Goal: Communication & Community: Answer question/provide support

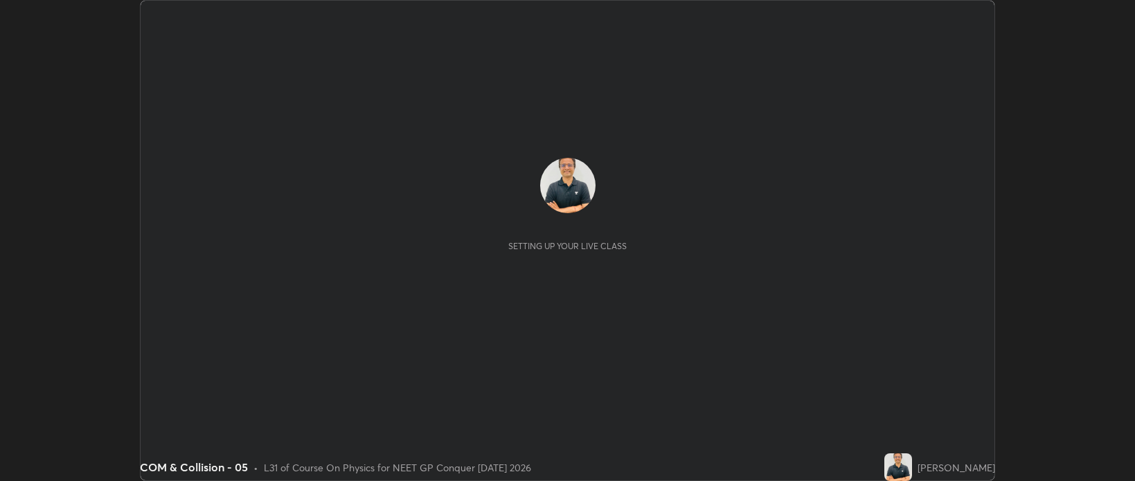
scroll to position [481, 1135]
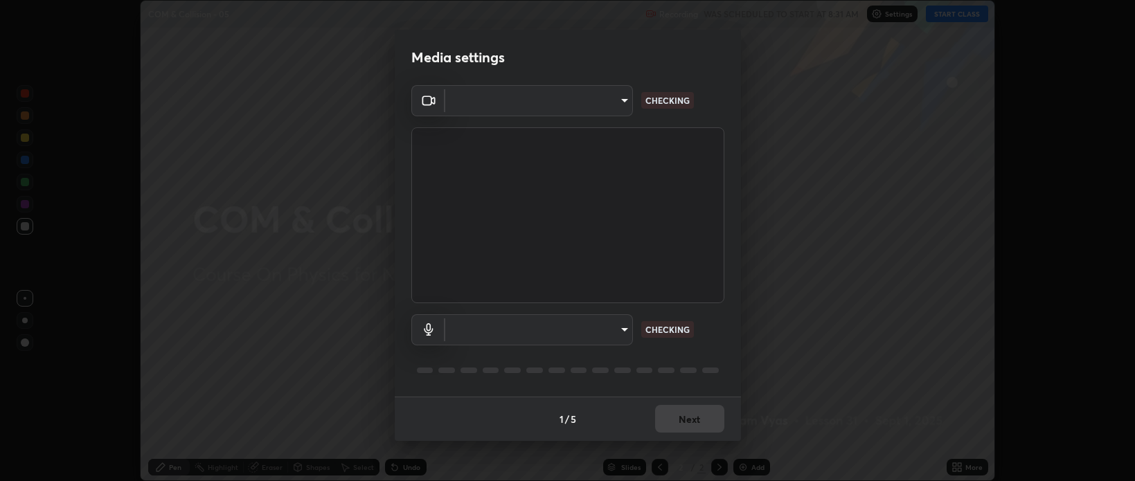
type input "bcb9d7dafccbd8d00e6ada9b6dd7e52ba20ca67bbbba0d0563dd421ab33f40a5"
type input "default"
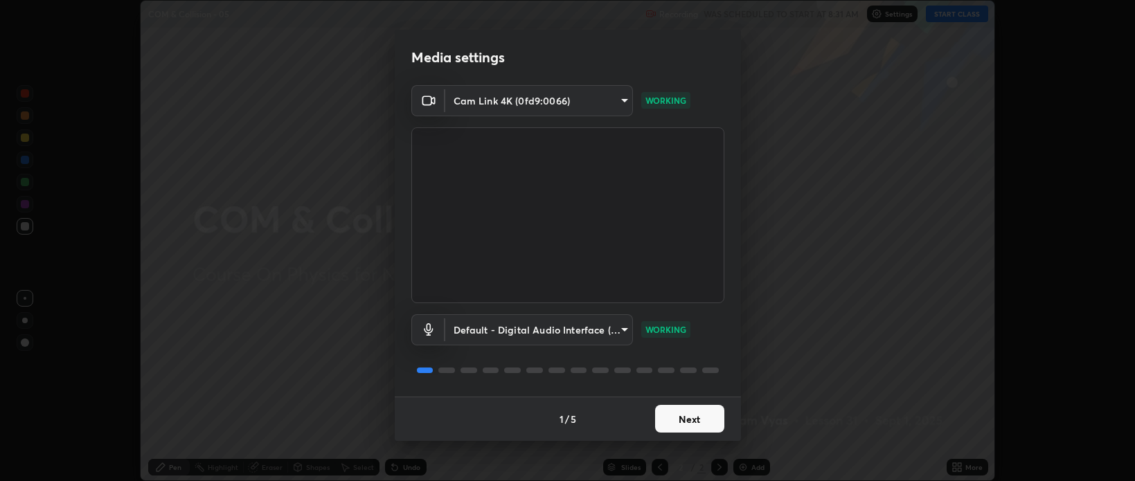
click at [684, 419] on button "Next" at bounding box center [689, 419] width 69 height 28
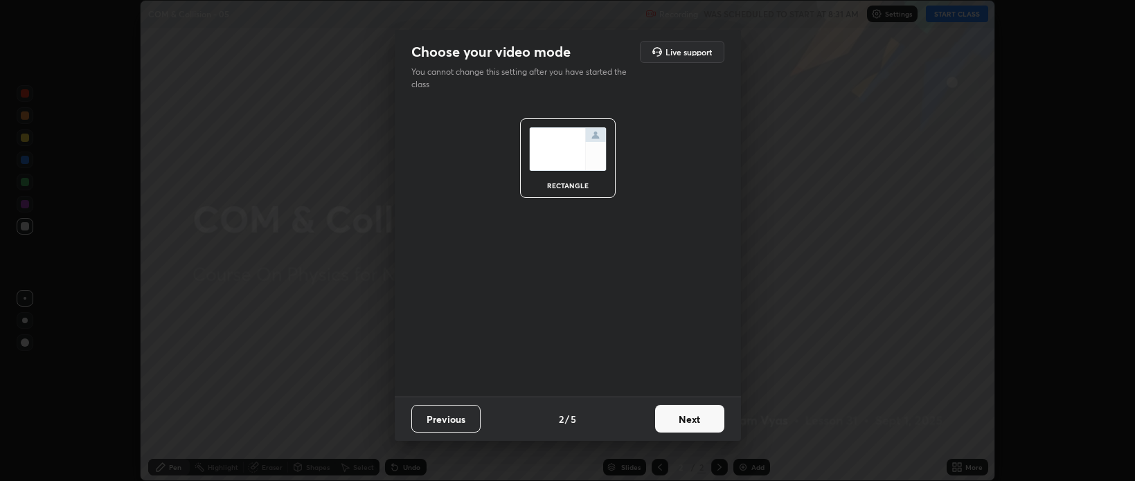
click at [685, 421] on button "Next" at bounding box center [689, 419] width 69 height 28
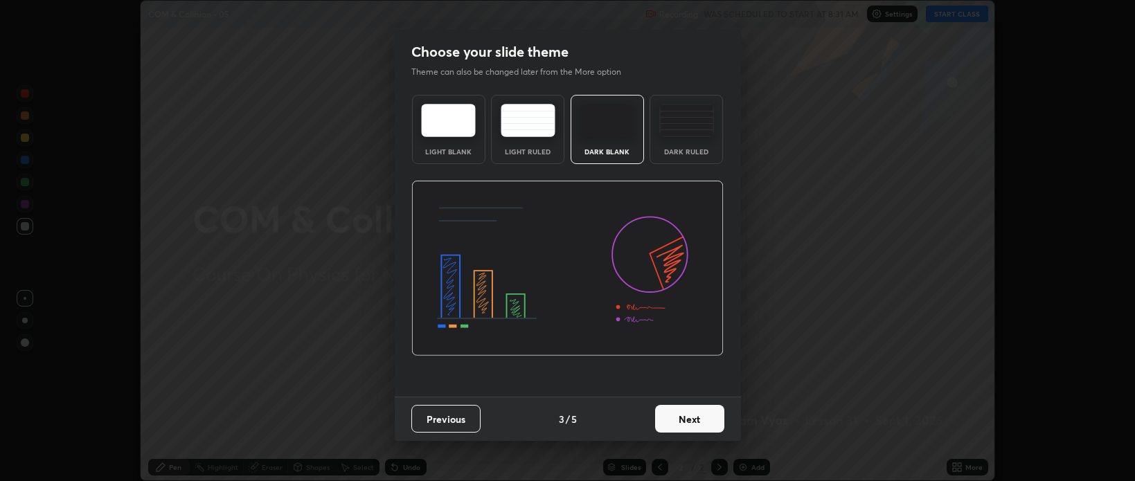
click at [681, 423] on button "Next" at bounding box center [689, 419] width 69 height 28
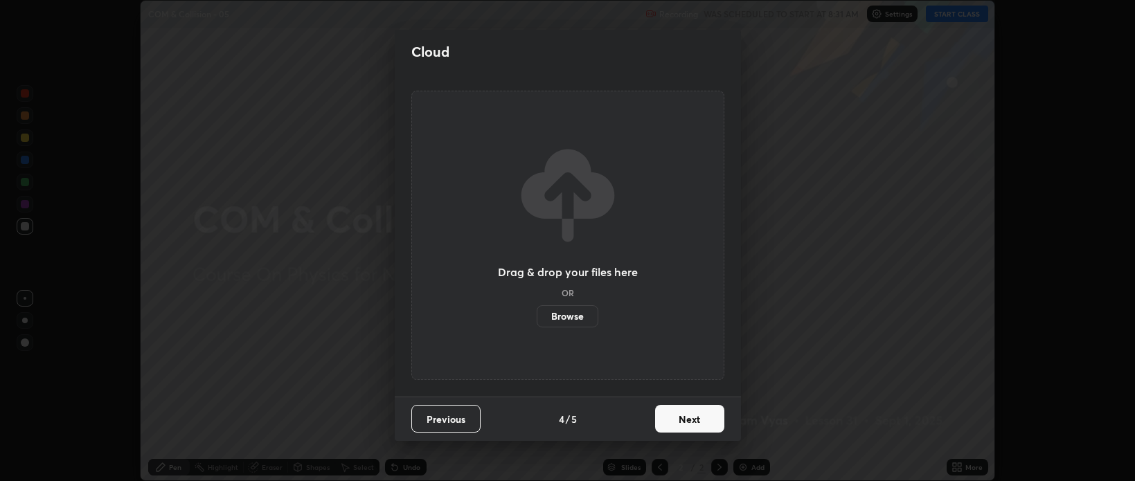
click at [680, 423] on button "Next" at bounding box center [689, 419] width 69 height 28
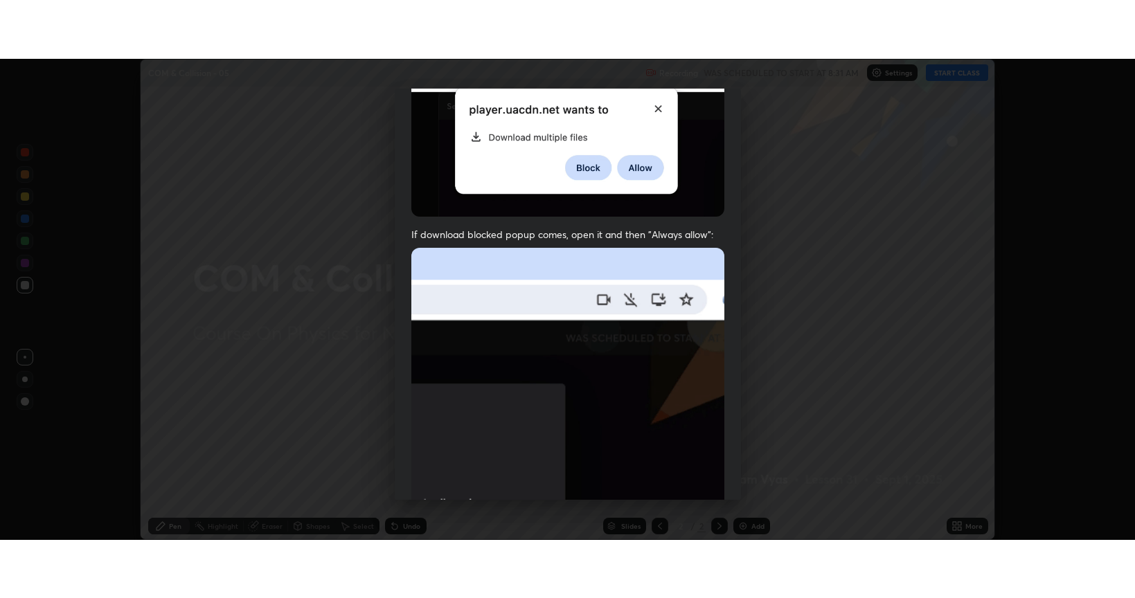
scroll to position [281, 0]
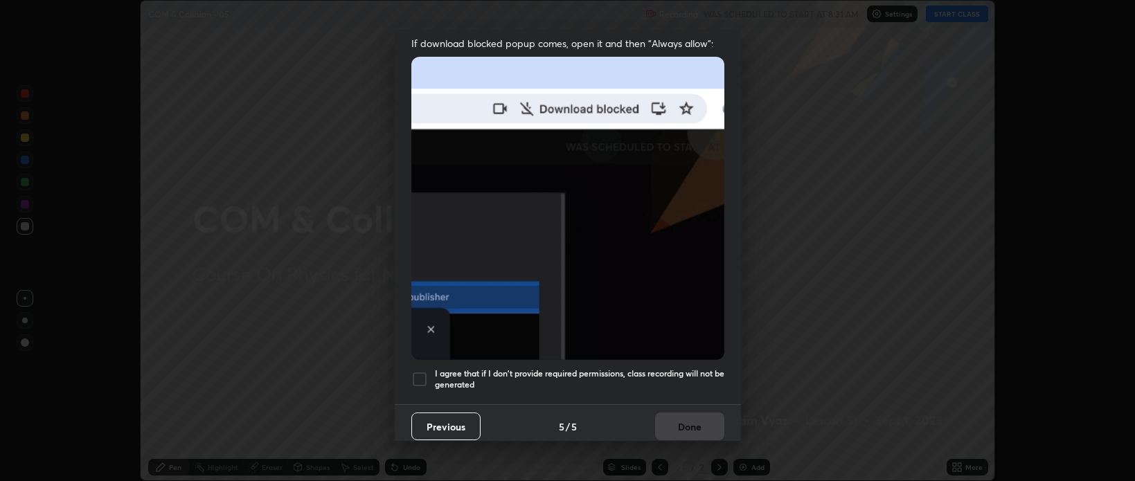
click at [418, 371] on div at bounding box center [419, 379] width 17 height 17
click at [675, 419] on button "Done" at bounding box center [689, 427] width 69 height 28
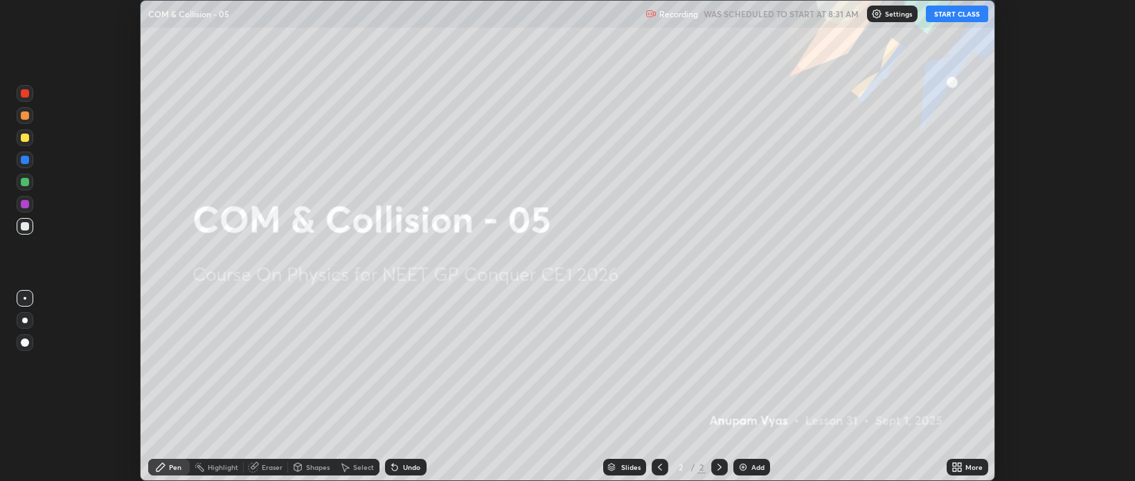
click at [950, 14] on button "START CLASS" at bounding box center [957, 14] width 62 height 17
click at [972, 467] on div "More" at bounding box center [974, 467] width 17 height 7
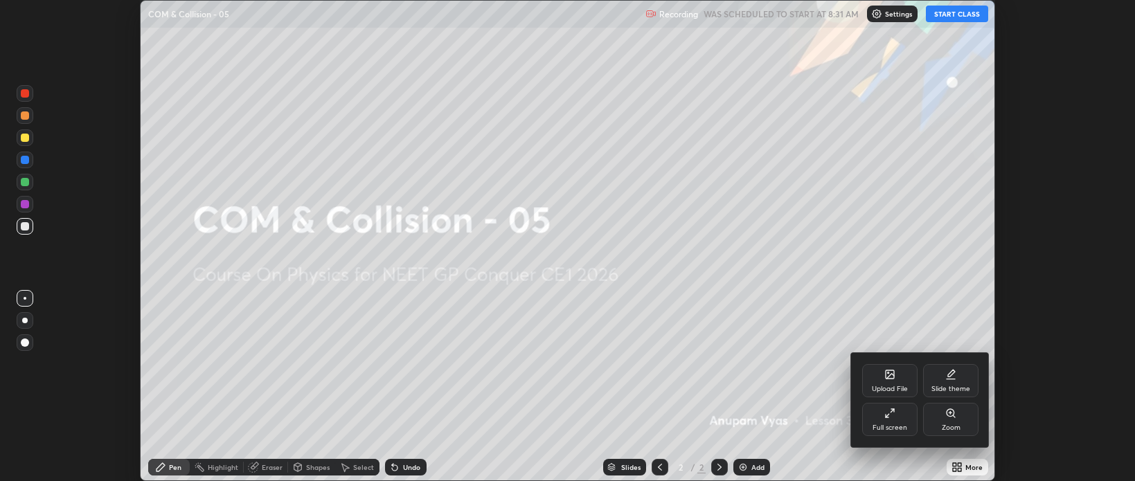
click at [883, 427] on div "Full screen" at bounding box center [890, 428] width 35 height 7
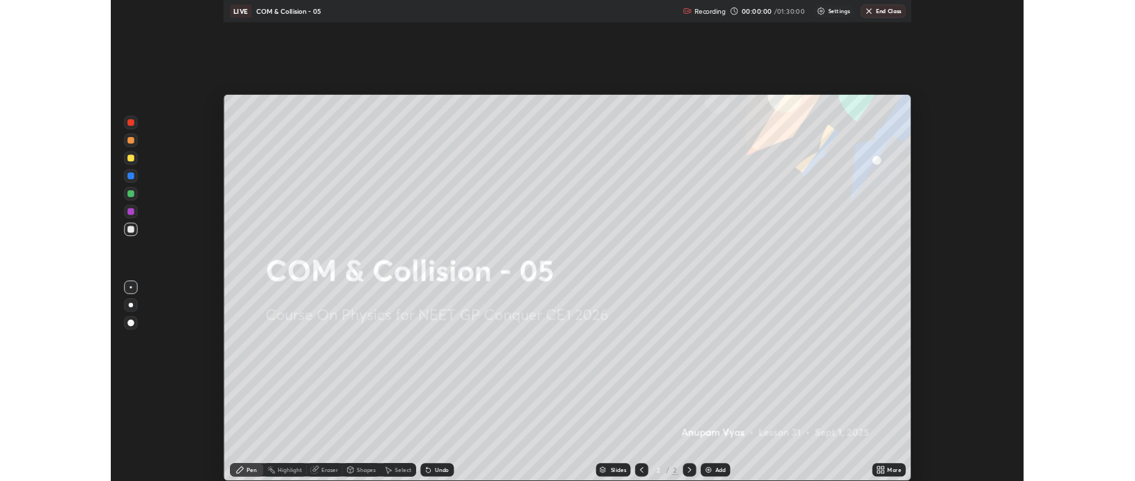
scroll to position [598, 1135]
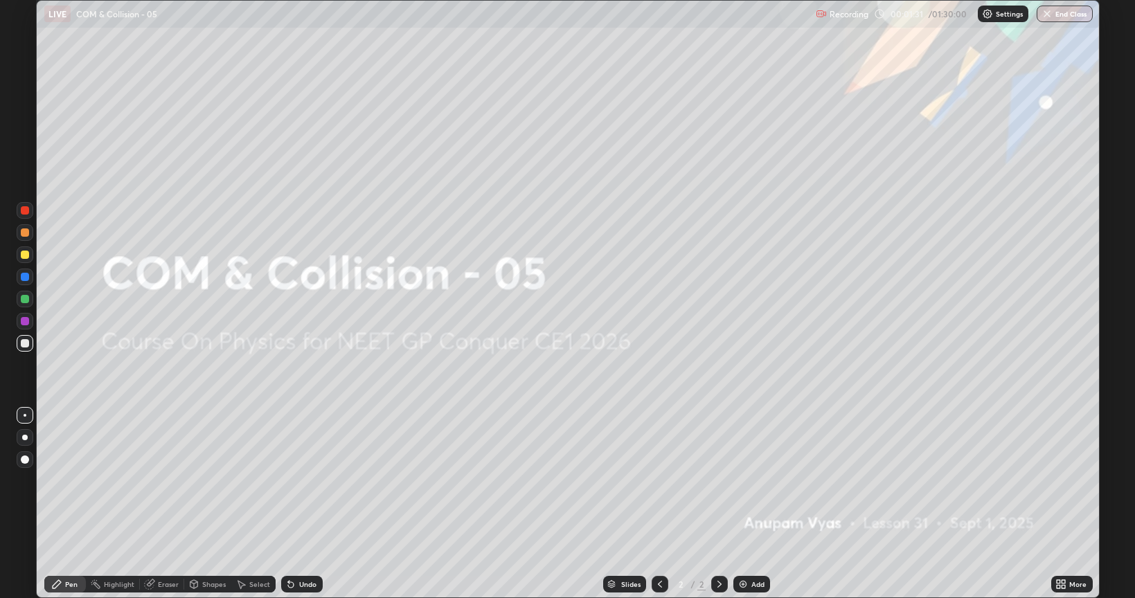
click at [758, 481] on div "Add" at bounding box center [758, 584] width 13 height 7
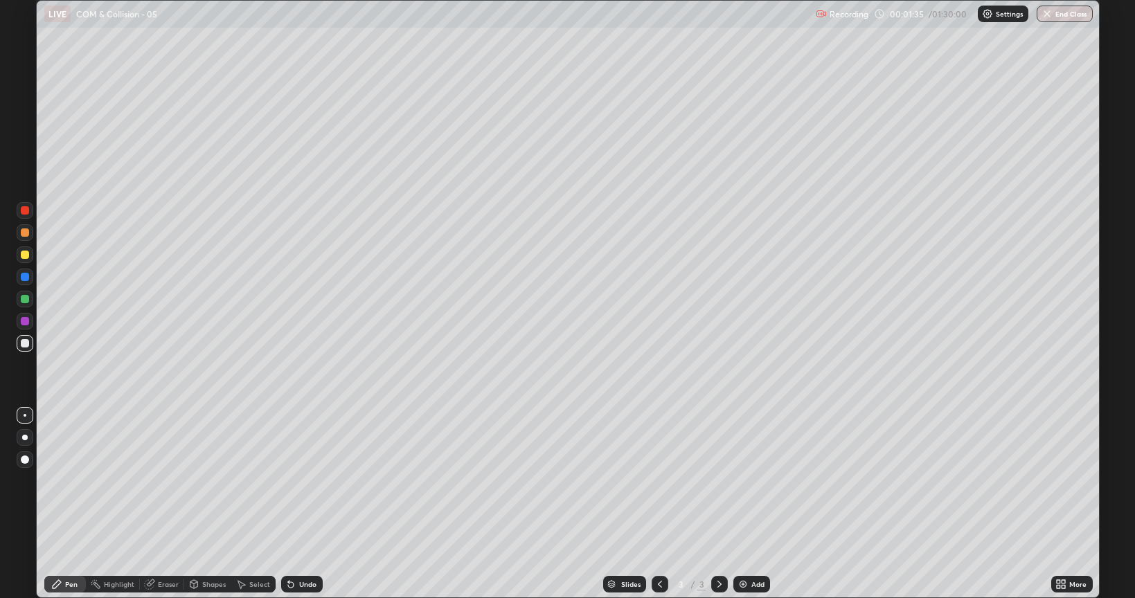
click at [26, 439] on div at bounding box center [25, 438] width 6 height 6
click at [215, 481] on div "Shapes" at bounding box center [214, 584] width 24 height 7
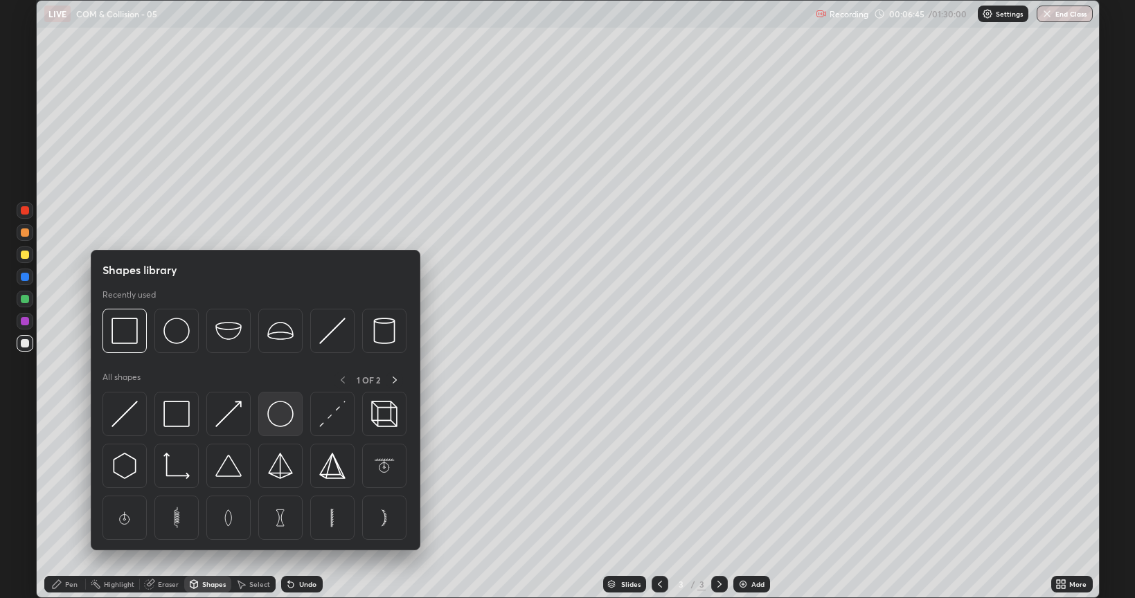
click at [281, 417] on img at bounding box center [280, 414] width 26 height 26
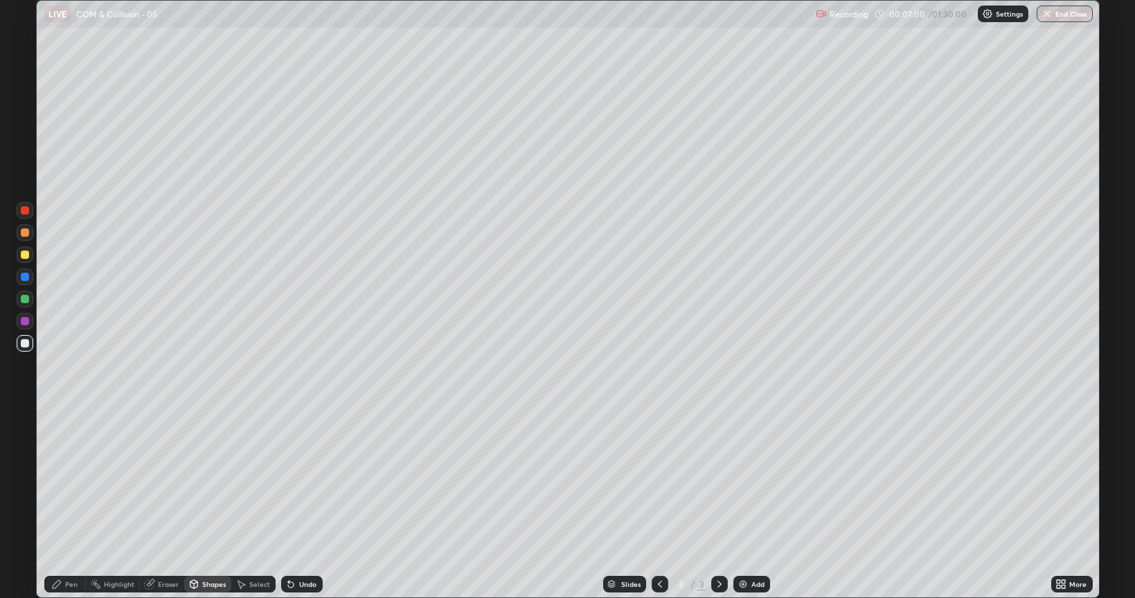
click at [205, 481] on div "Shapes" at bounding box center [214, 584] width 24 height 7
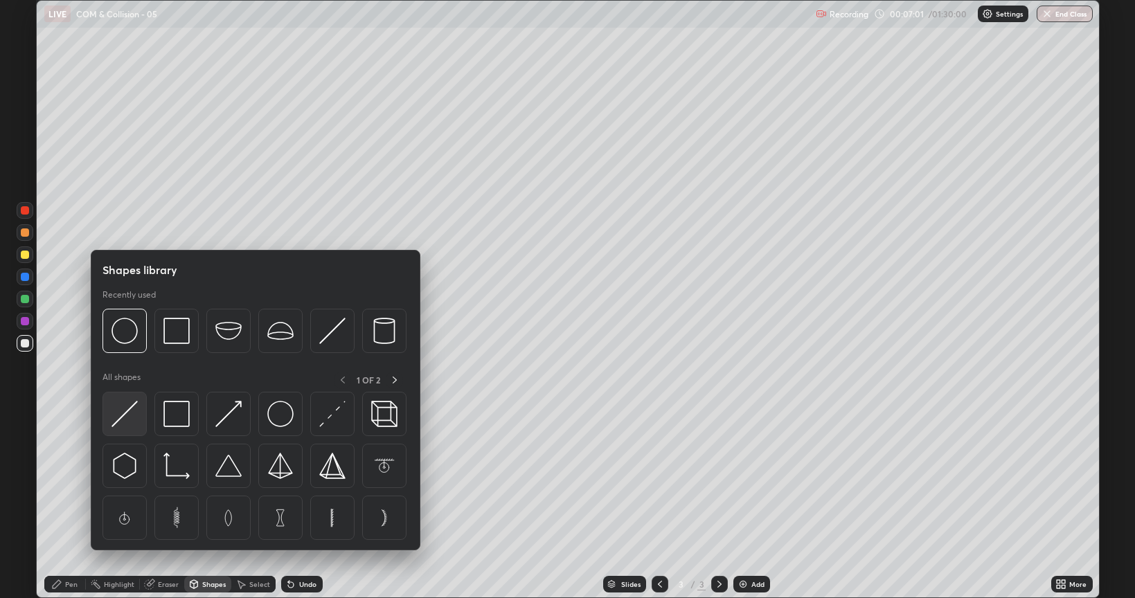
click at [125, 413] on img at bounding box center [125, 414] width 26 height 26
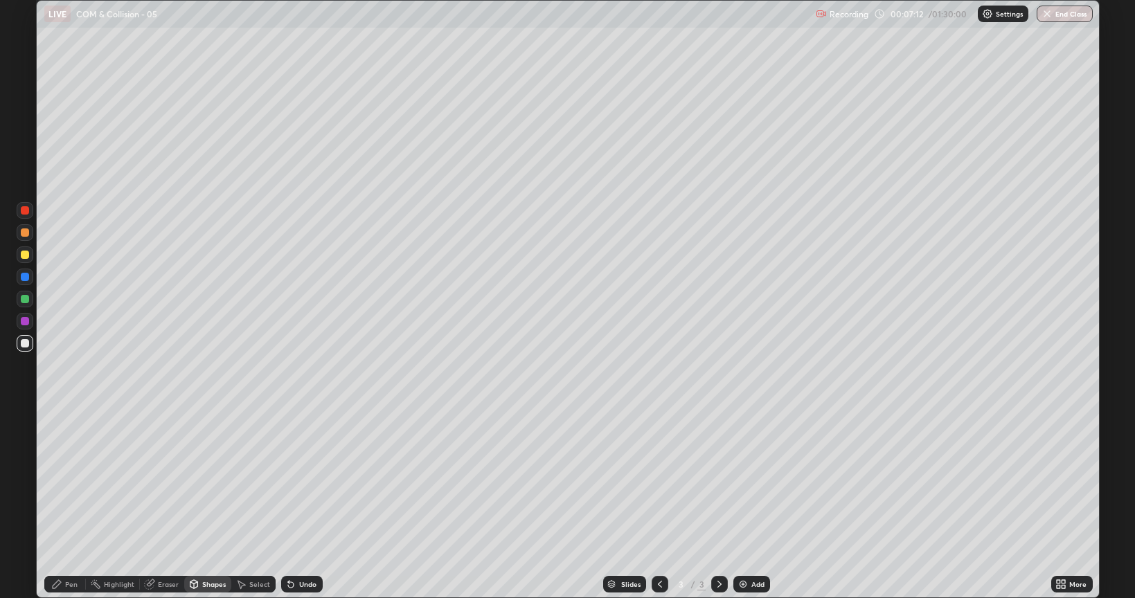
click at [63, 481] on div "Pen" at bounding box center [65, 584] width 42 height 17
click at [212, 481] on div "Shapes" at bounding box center [214, 584] width 24 height 7
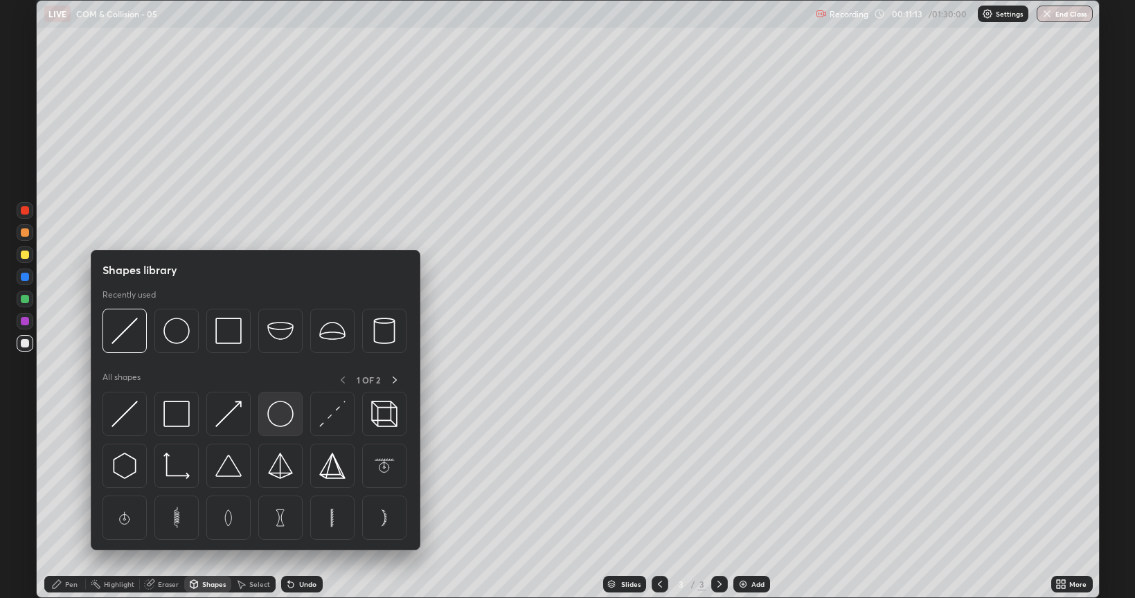
click at [281, 417] on img at bounding box center [280, 414] width 26 height 26
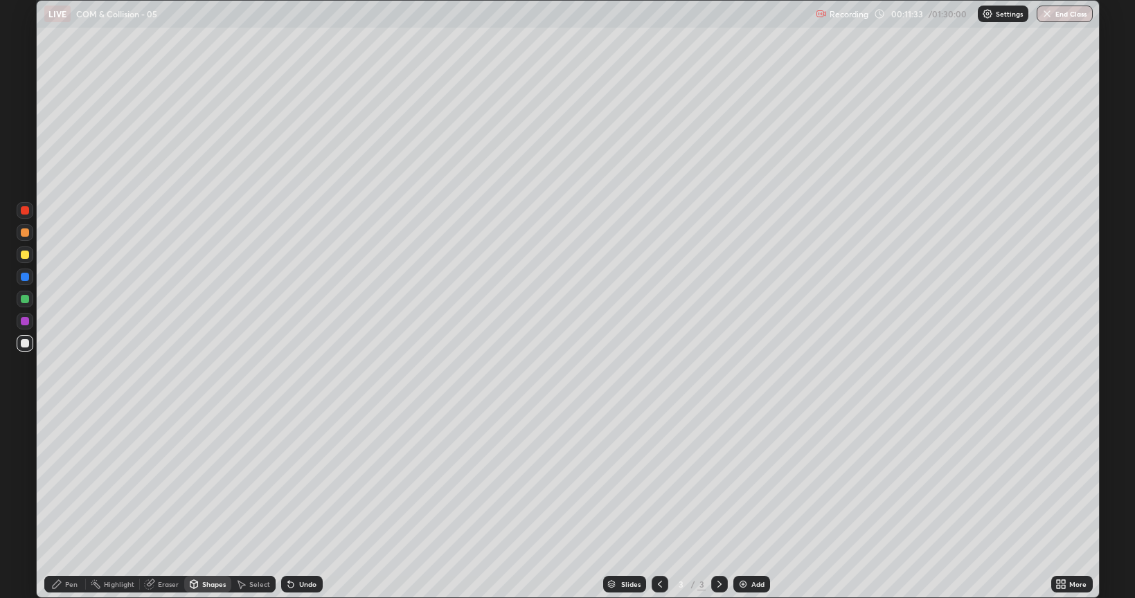
click at [302, 481] on div "Undo" at bounding box center [307, 584] width 17 height 7
click at [309, 481] on div "Undo" at bounding box center [307, 584] width 17 height 7
click at [306, 481] on div "Undo" at bounding box center [307, 584] width 17 height 7
click at [308, 481] on div "Undo" at bounding box center [307, 584] width 17 height 7
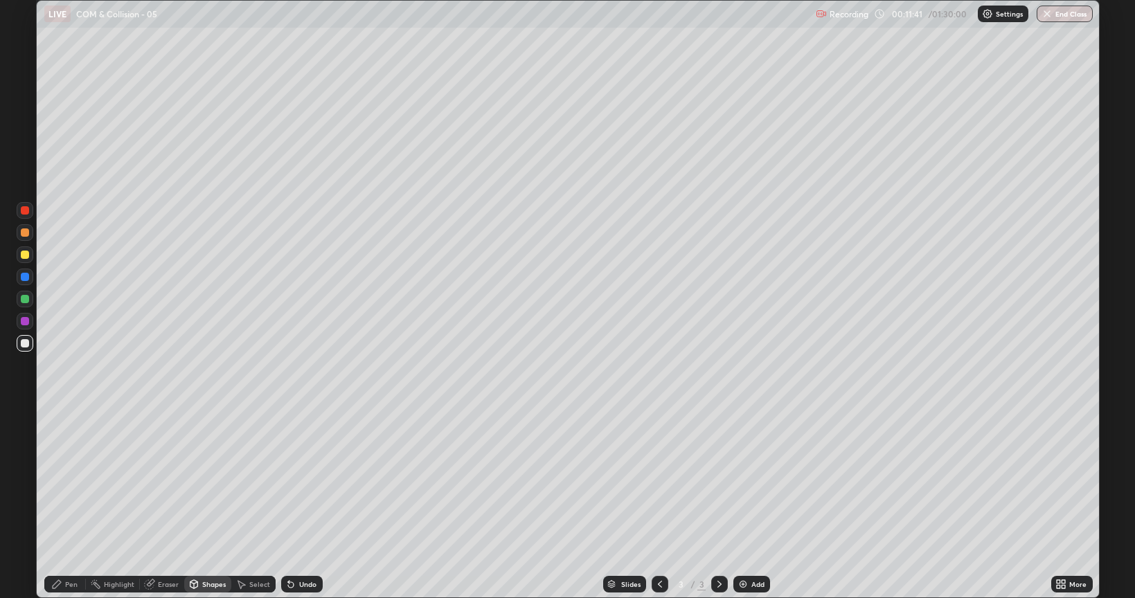
click at [301, 481] on div "Undo" at bounding box center [307, 584] width 17 height 7
click at [69, 481] on div "Pen" at bounding box center [71, 584] width 12 height 7
click at [24, 257] on div at bounding box center [25, 255] width 8 height 8
click at [758, 481] on div "Add" at bounding box center [758, 584] width 13 height 7
click at [659, 481] on icon at bounding box center [660, 584] width 11 height 11
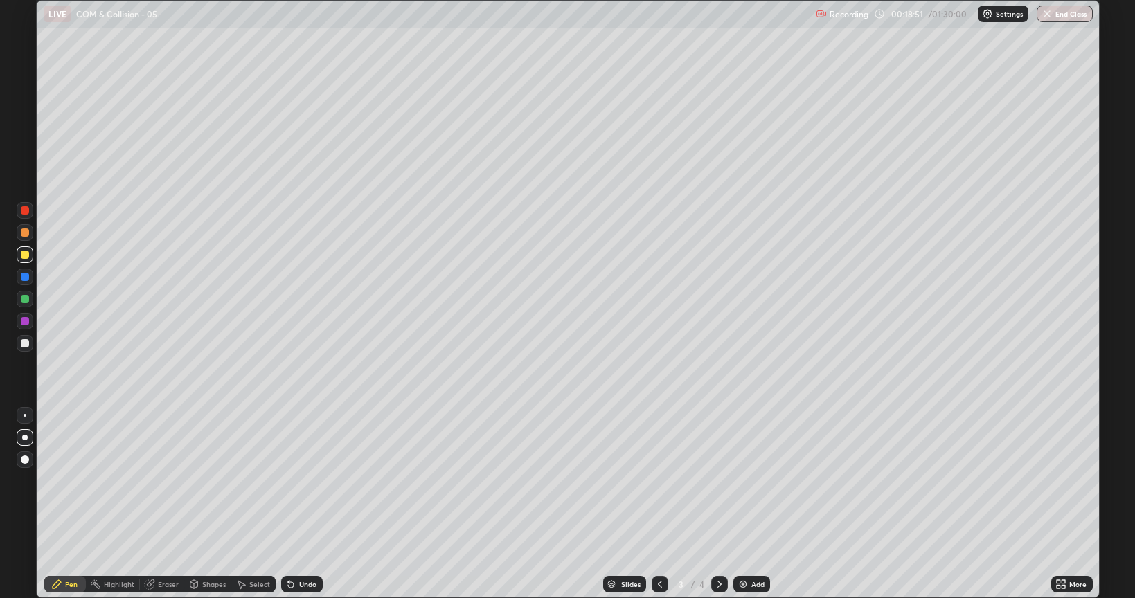
click at [752, 481] on div "Add" at bounding box center [758, 584] width 13 height 7
click at [24, 344] on div at bounding box center [25, 343] width 8 height 8
click at [22, 252] on div at bounding box center [25, 255] width 8 height 8
click at [26, 344] on div at bounding box center [25, 343] width 8 height 8
click at [24, 254] on div at bounding box center [25, 255] width 8 height 8
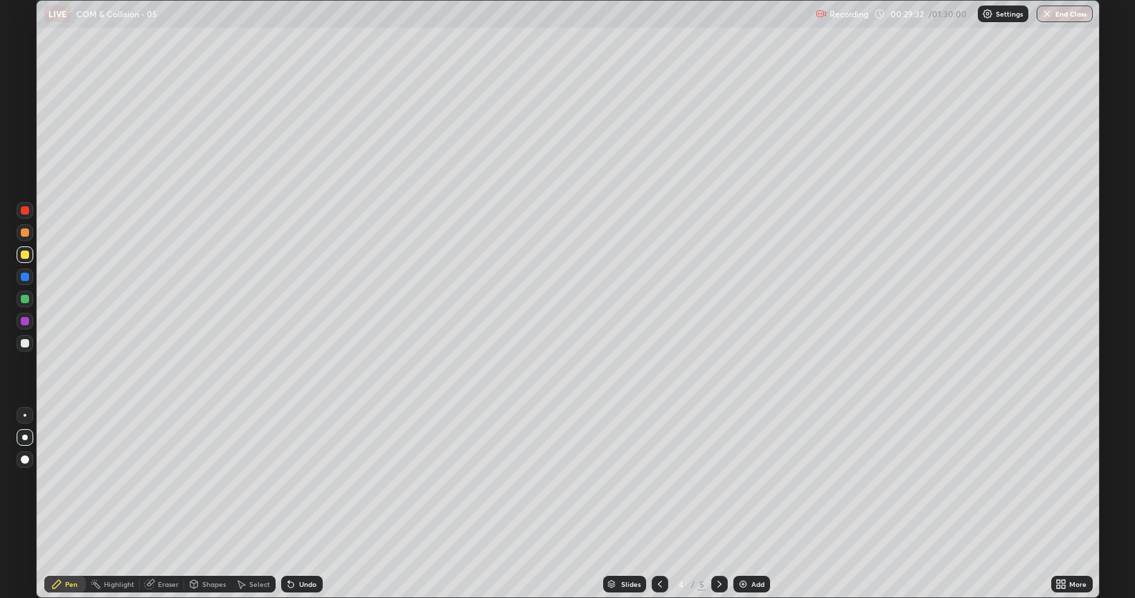
click at [749, 481] on div "Add" at bounding box center [752, 584] width 37 height 17
click at [24, 346] on div at bounding box center [25, 343] width 8 height 8
click at [210, 481] on div "Shapes" at bounding box center [214, 584] width 24 height 7
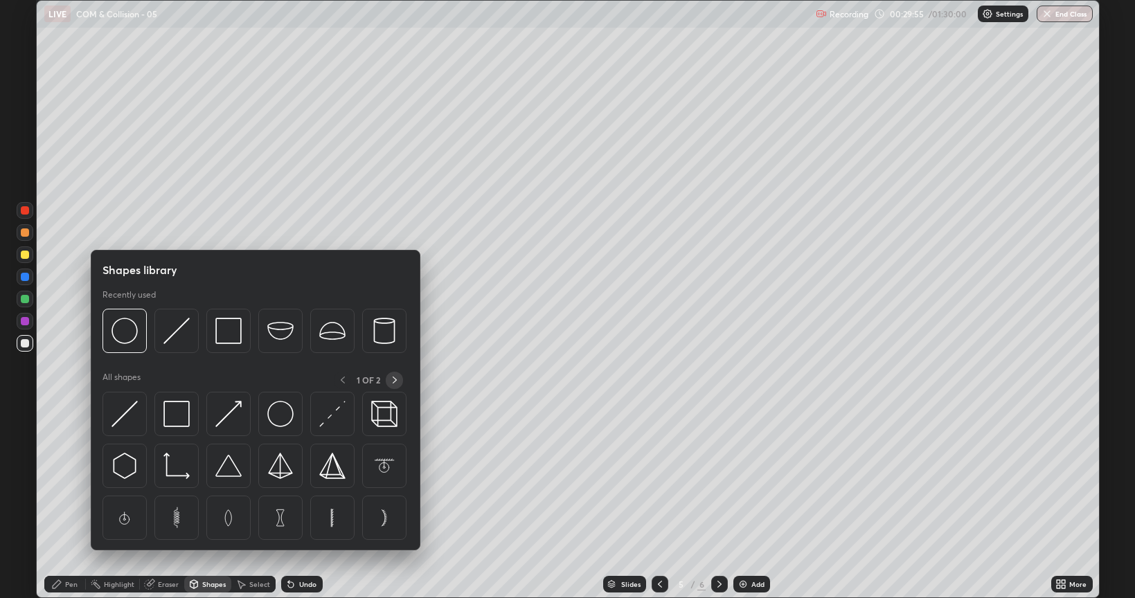
click at [394, 379] on icon at bounding box center [394, 380] width 11 height 11
click at [179, 470] on img at bounding box center [176, 466] width 26 height 26
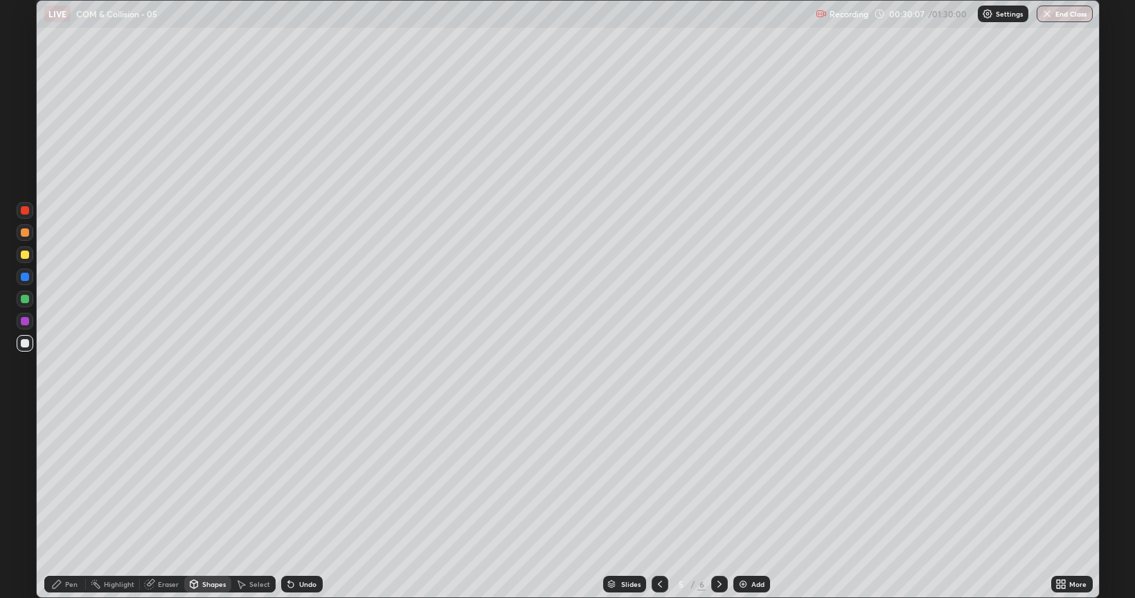
click at [75, 481] on div "Pen" at bounding box center [65, 584] width 42 height 17
click at [309, 481] on div "Undo" at bounding box center [307, 584] width 17 height 7
click at [752, 481] on div "Add" at bounding box center [758, 584] width 13 height 7
click at [305, 481] on div "Undo" at bounding box center [307, 584] width 17 height 7
click at [308, 481] on div "Undo" at bounding box center [307, 584] width 17 height 7
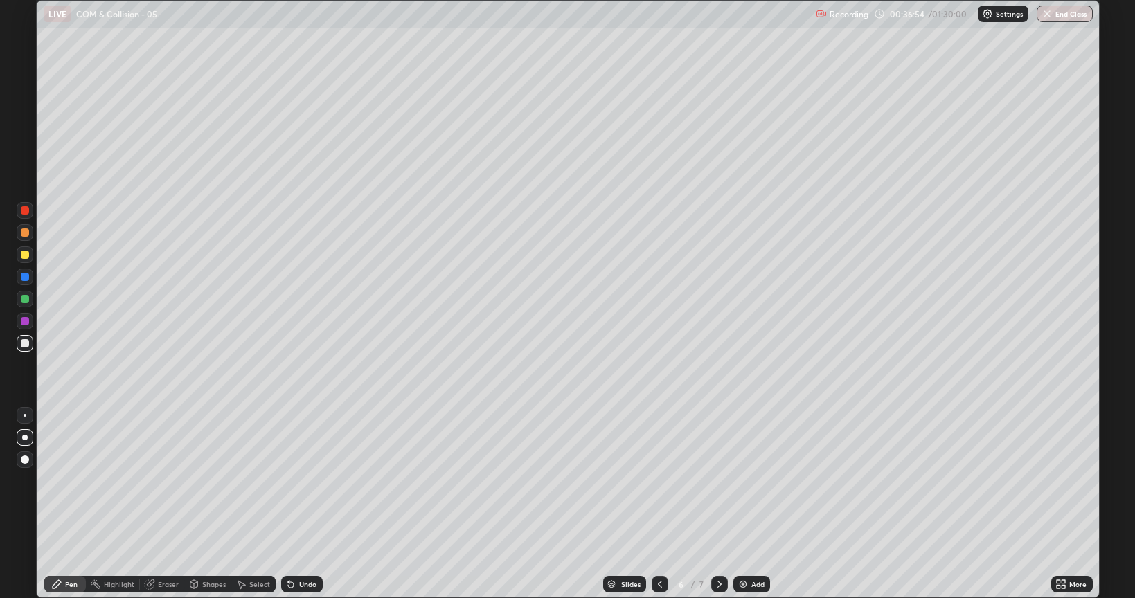
click at [305, 481] on div "Undo" at bounding box center [307, 584] width 17 height 7
click at [24, 254] on div at bounding box center [25, 255] width 8 height 8
click at [752, 481] on div "Add" at bounding box center [758, 584] width 13 height 7
click at [26, 344] on div at bounding box center [25, 343] width 8 height 8
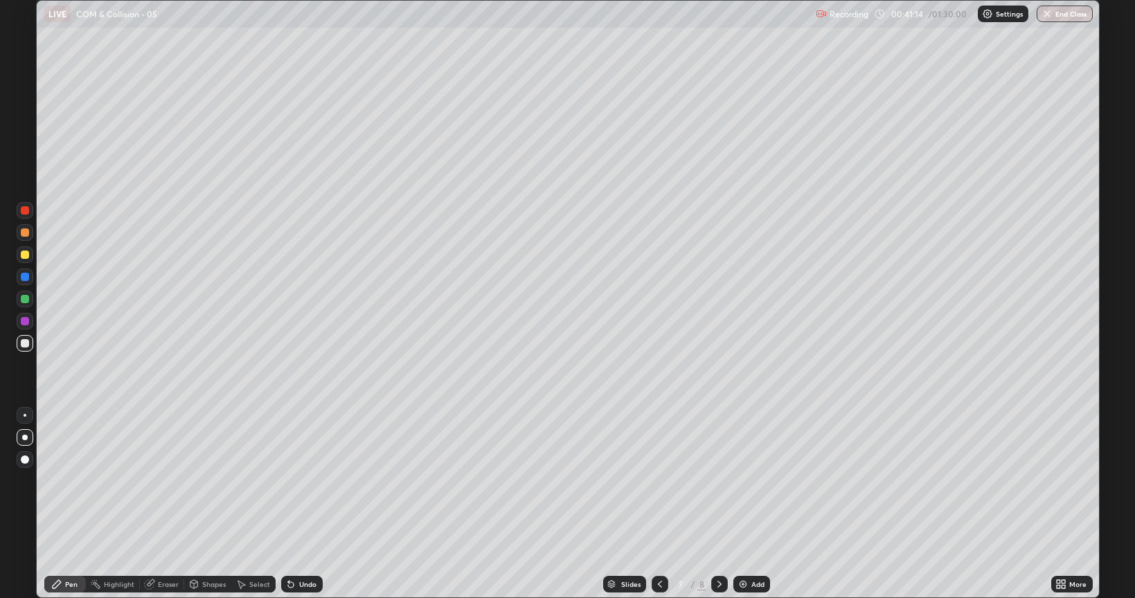
click at [166, 481] on div "Eraser" at bounding box center [168, 584] width 21 height 7
click at [72, 481] on div "Pen" at bounding box center [71, 584] width 12 height 7
click at [26, 319] on div at bounding box center [25, 321] width 8 height 8
click at [25, 344] on div at bounding box center [25, 343] width 8 height 8
click at [757, 481] on div "Add" at bounding box center [758, 584] width 13 height 7
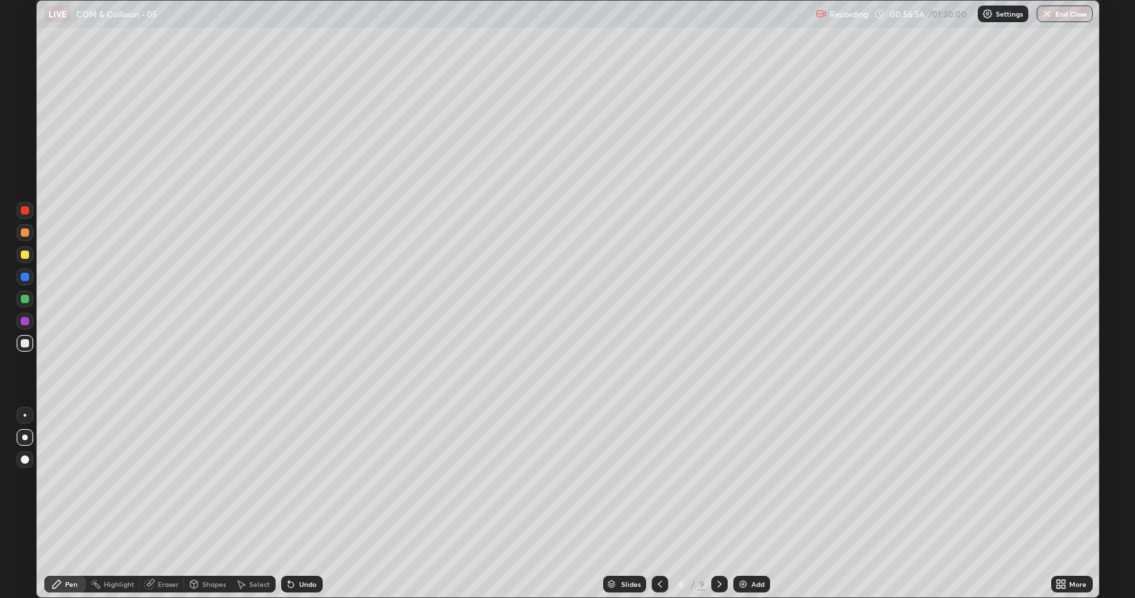
click at [749, 481] on div "Add" at bounding box center [752, 584] width 37 height 17
click at [667, 481] on div at bounding box center [660, 585] width 17 height 28
click at [661, 481] on icon at bounding box center [660, 584] width 11 height 11
click at [659, 481] on icon at bounding box center [660, 584] width 11 height 11
click at [657, 481] on icon at bounding box center [660, 584] width 11 height 11
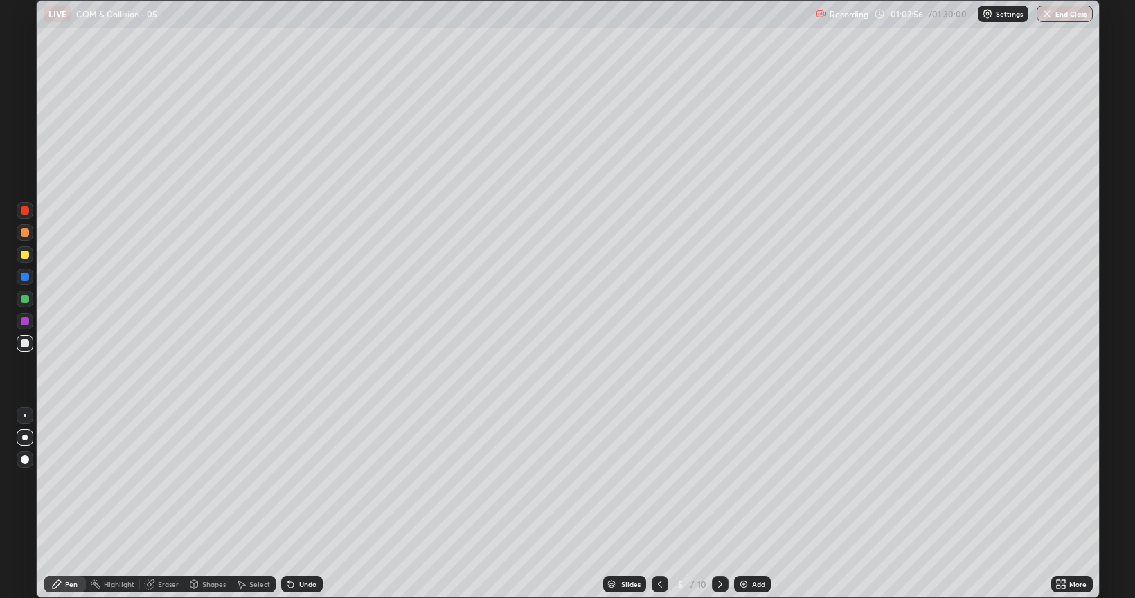
click at [659, 481] on icon at bounding box center [660, 584] width 11 height 11
click at [719, 481] on icon at bounding box center [720, 584] width 11 height 11
click at [718, 481] on icon at bounding box center [720, 584] width 4 height 7
click at [719, 481] on icon at bounding box center [720, 584] width 11 height 11
click at [718, 481] on icon at bounding box center [720, 584] width 4 height 7
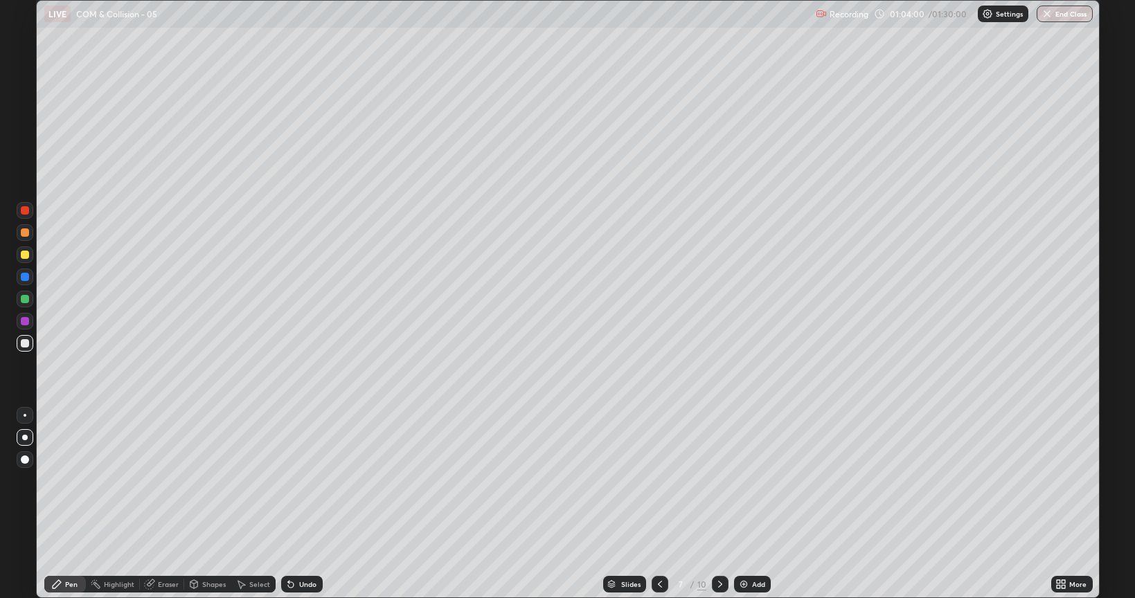
click at [717, 481] on icon at bounding box center [720, 584] width 11 height 11
click at [166, 481] on div "Eraser" at bounding box center [168, 584] width 21 height 7
click at [25, 481] on span "Erase all" at bounding box center [24, 559] width 15 height 8
click at [73, 481] on div "Pen" at bounding box center [71, 584] width 12 height 7
click at [24, 342] on div at bounding box center [25, 343] width 8 height 8
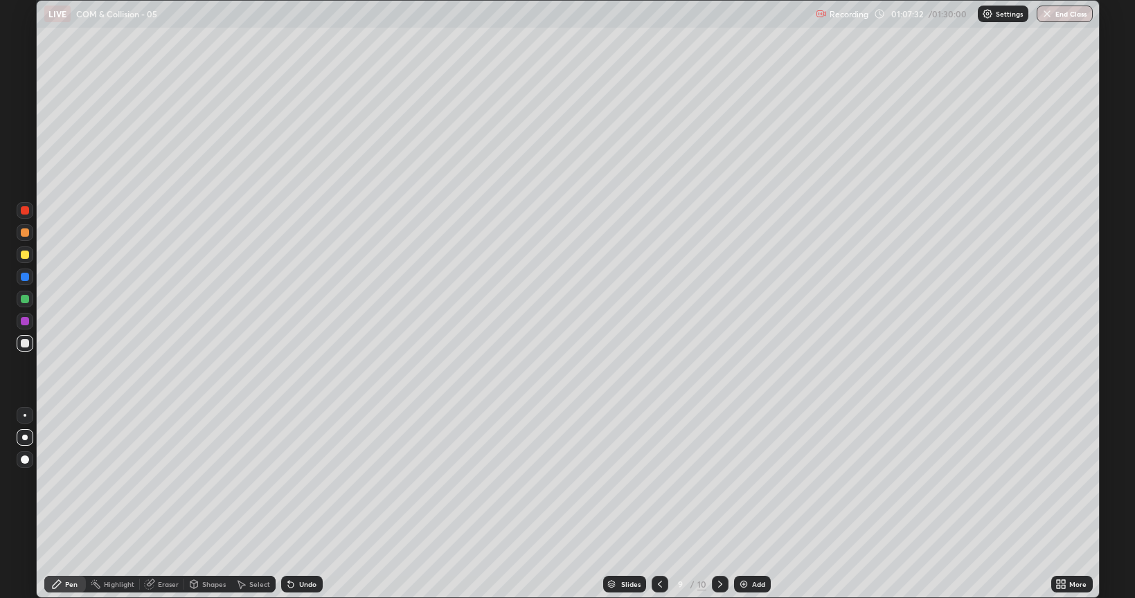
click at [28, 299] on div at bounding box center [25, 299] width 8 height 8
click at [755, 481] on div "Add" at bounding box center [758, 584] width 13 height 7
click at [24, 350] on div at bounding box center [25, 343] width 17 height 17
click at [306, 481] on div "Undo" at bounding box center [307, 584] width 17 height 7
click at [307, 481] on div "Undo" at bounding box center [302, 584] width 42 height 17
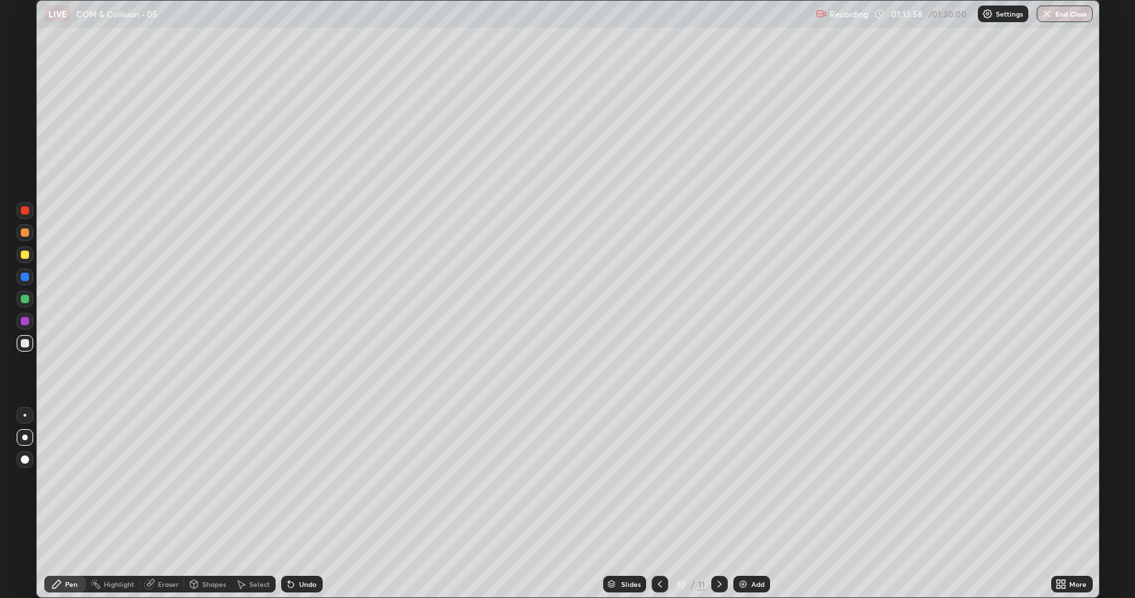
click at [310, 481] on div "Undo" at bounding box center [307, 584] width 17 height 7
click at [1074, 12] on button "End Class" at bounding box center [1065, 14] width 56 height 17
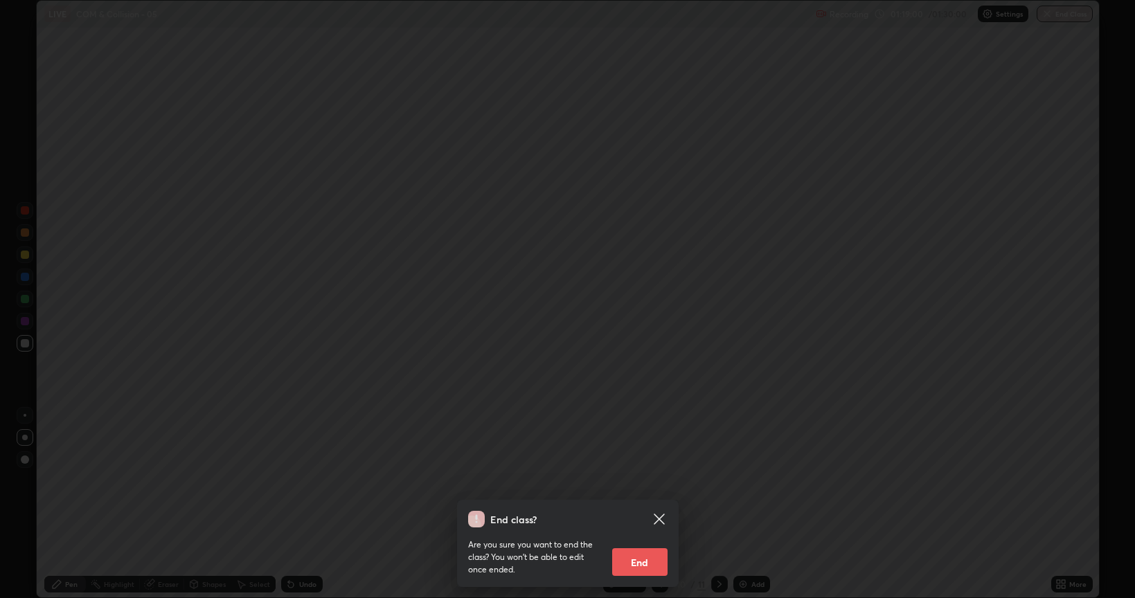
click at [644, 481] on button "End" at bounding box center [639, 563] width 55 height 28
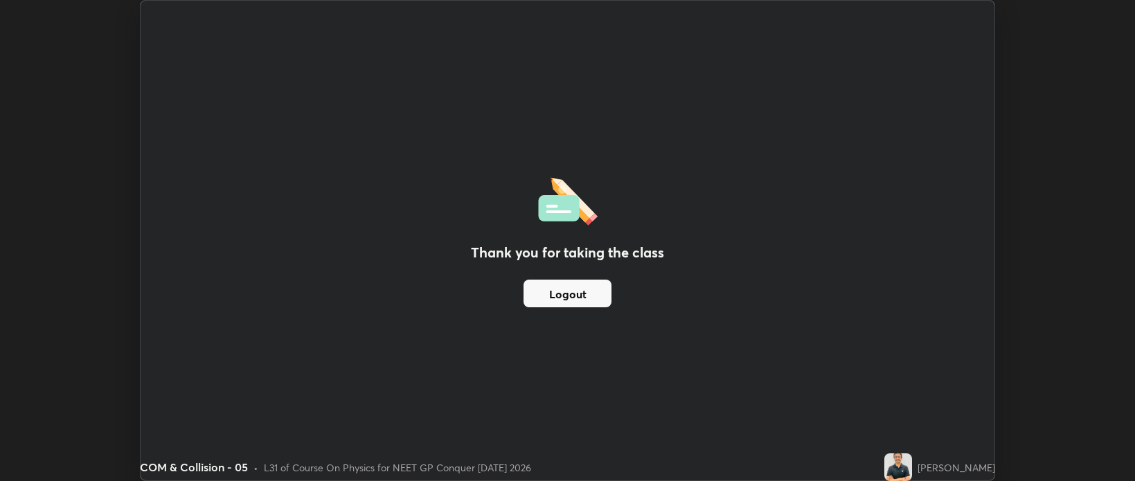
scroll to position [68782, 68128]
